Goal: Task Accomplishment & Management: Complete application form

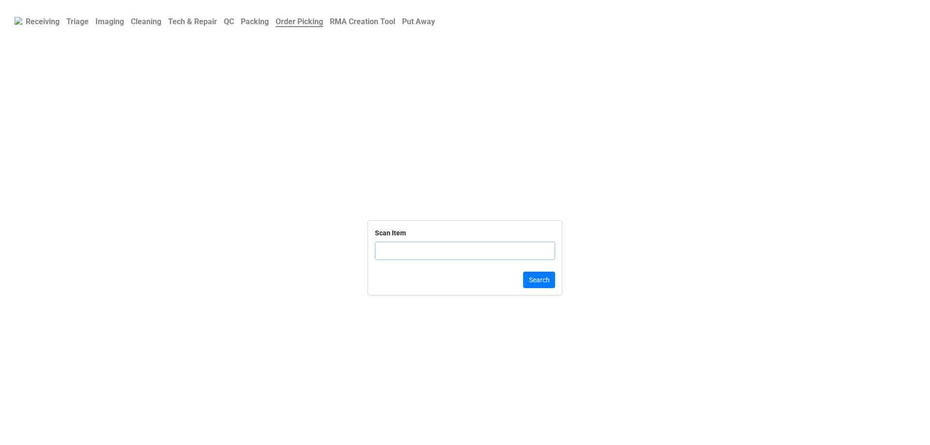
click at [462, 253] on input "text" at bounding box center [465, 251] width 180 height 18
click button "Search" at bounding box center [539, 280] width 32 height 16
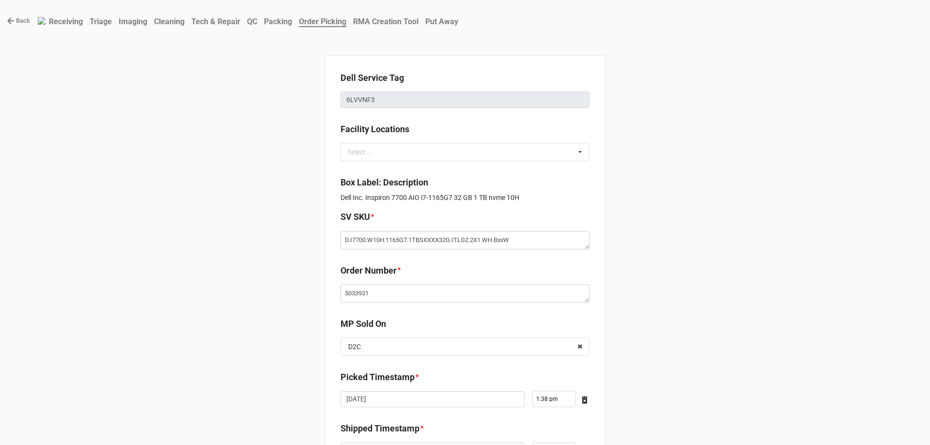
type textarea "x"
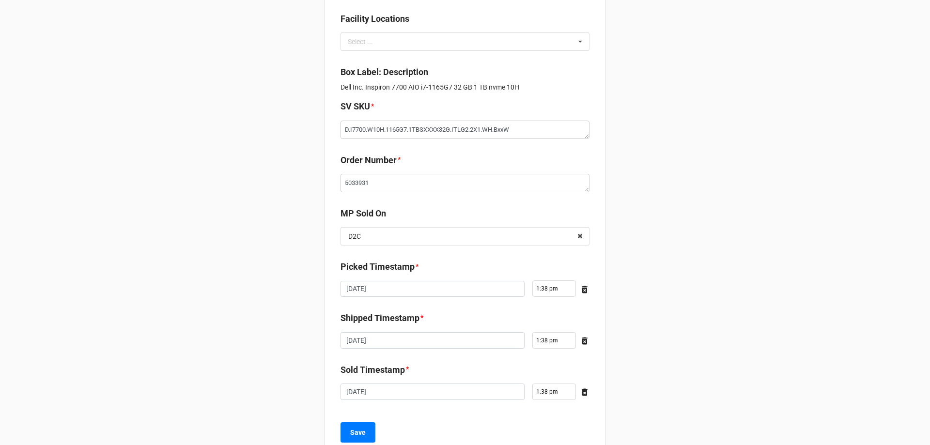
scroll to position [140, 0]
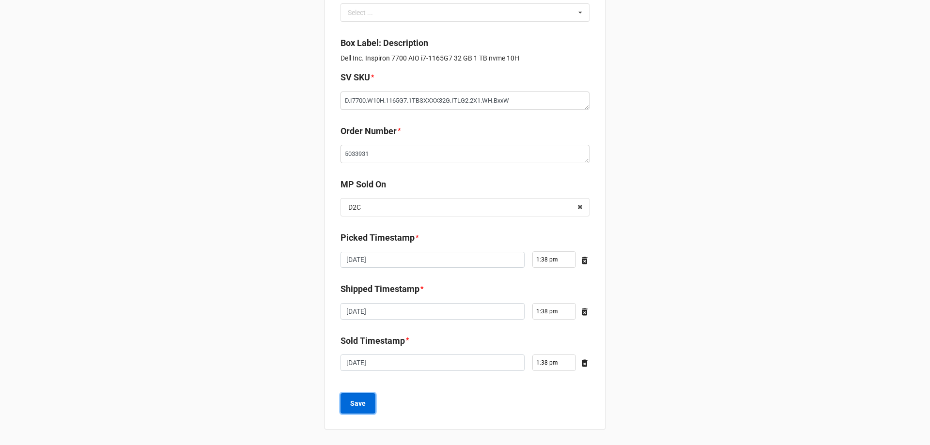
drag, startPoint x: 347, startPoint y: 397, endPoint x: 351, endPoint y: 392, distance: 7.2
click at [347, 397] on button "Save" at bounding box center [358, 404] width 35 height 20
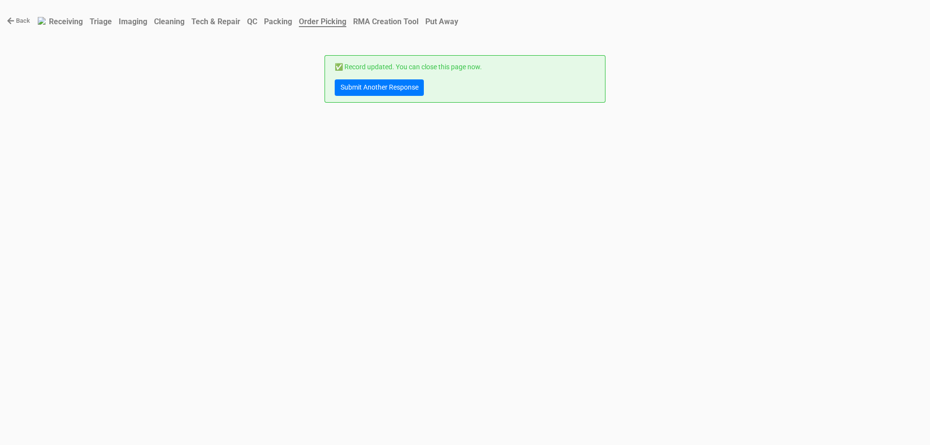
scroll to position [0, 0]
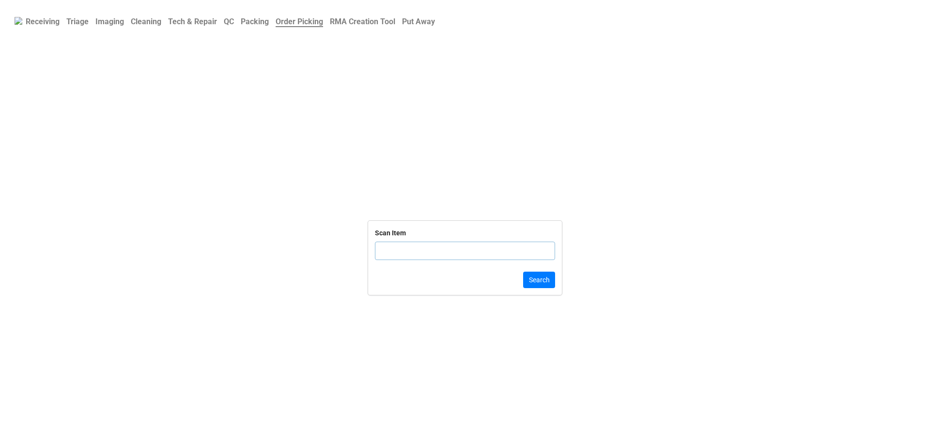
click at [405, 247] on input "text" at bounding box center [465, 251] width 180 height 18
click button "Search" at bounding box center [539, 280] width 32 height 16
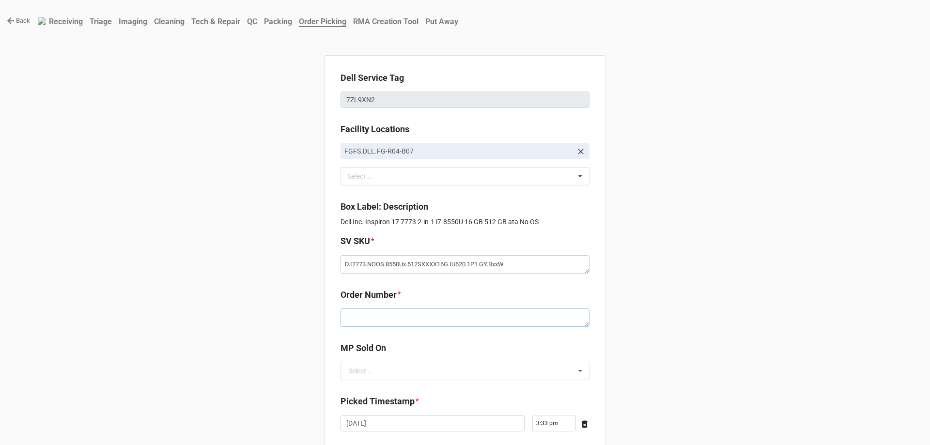
click at [451, 325] on textarea at bounding box center [465, 318] width 249 height 18
paste textarea "5033939"
type textarea "x"
type textarea "5033939"
click at [462, 363] on input "text" at bounding box center [466, 371] width 248 height 17
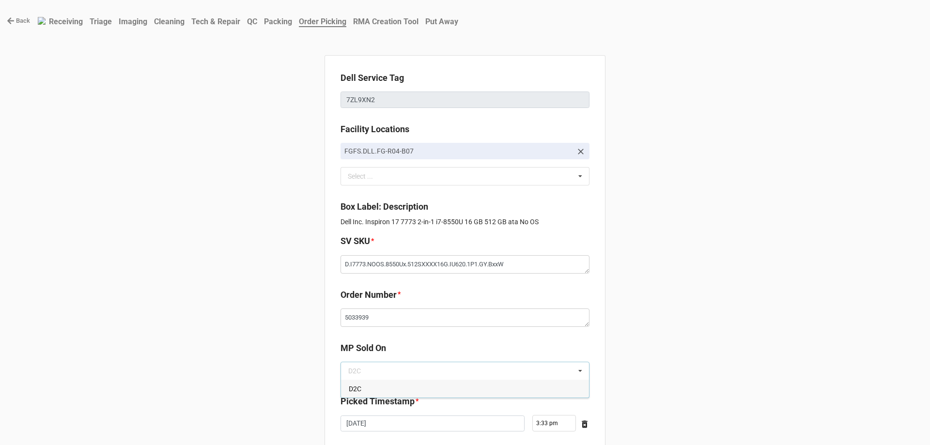
click at [415, 392] on div "D2C" at bounding box center [465, 389] width 248 height 18
type textarea "x"
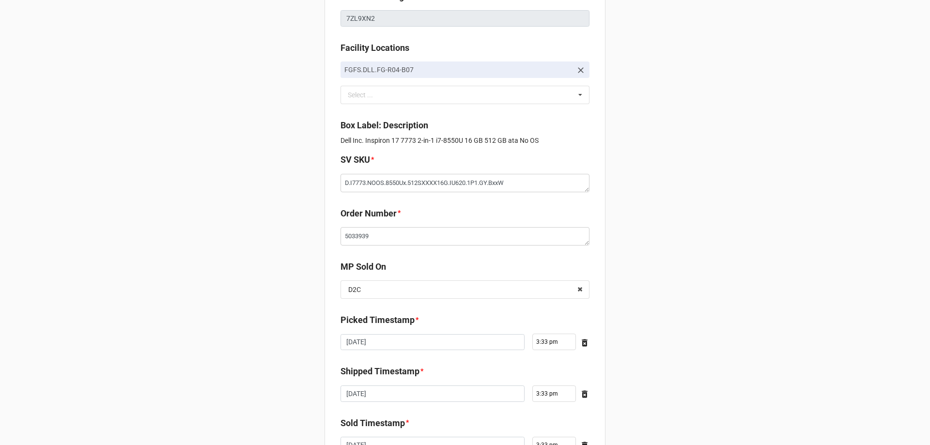
scroll to position [164, 0]
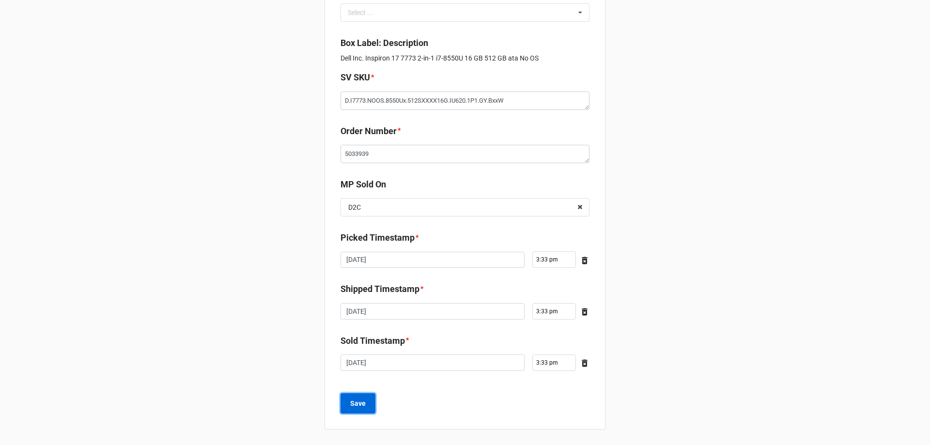
click at [369, 405] on button "Save" at bounding box center [358, 404] width 35 height 20
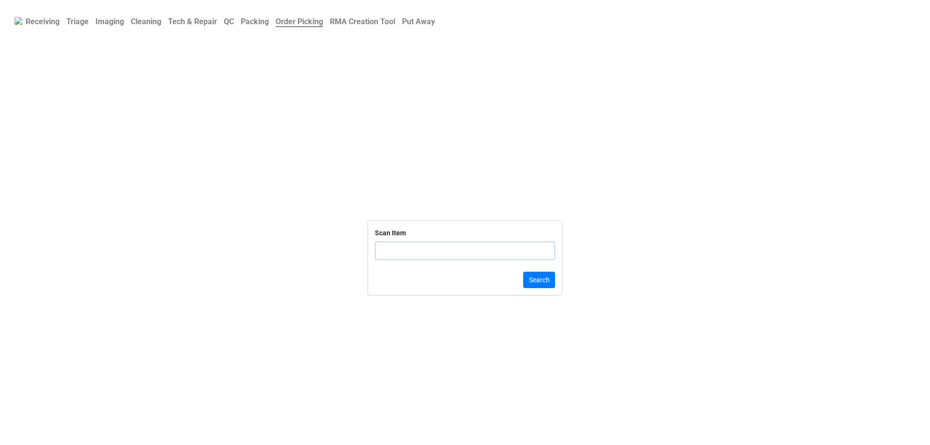
click at [413, 260] on input "text" at bounding box center [465, 251] width 180 height 18
